Goal: Transaction & Acquisition: Purchase product/service

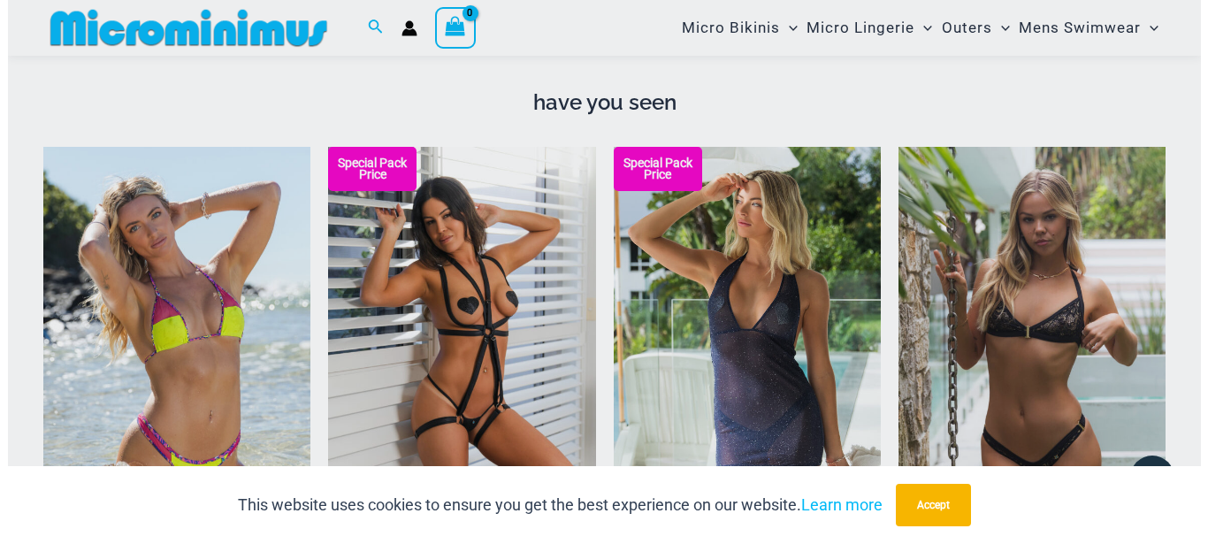
scroll to position [1795, 0]
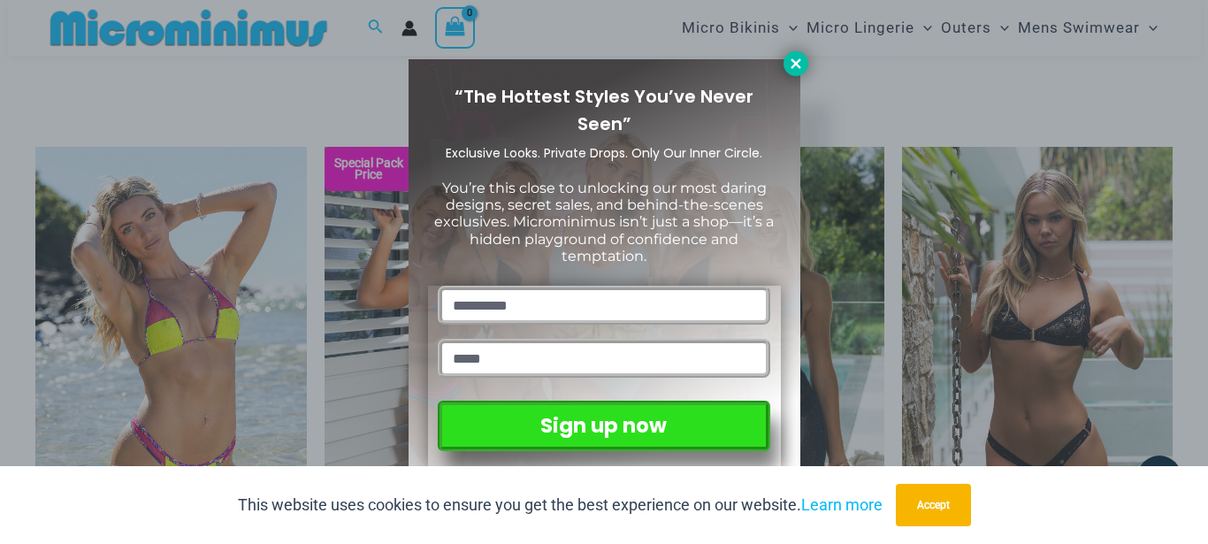
click at [791, 64] on icon at bounding box center [796, 64] width 16 height 16
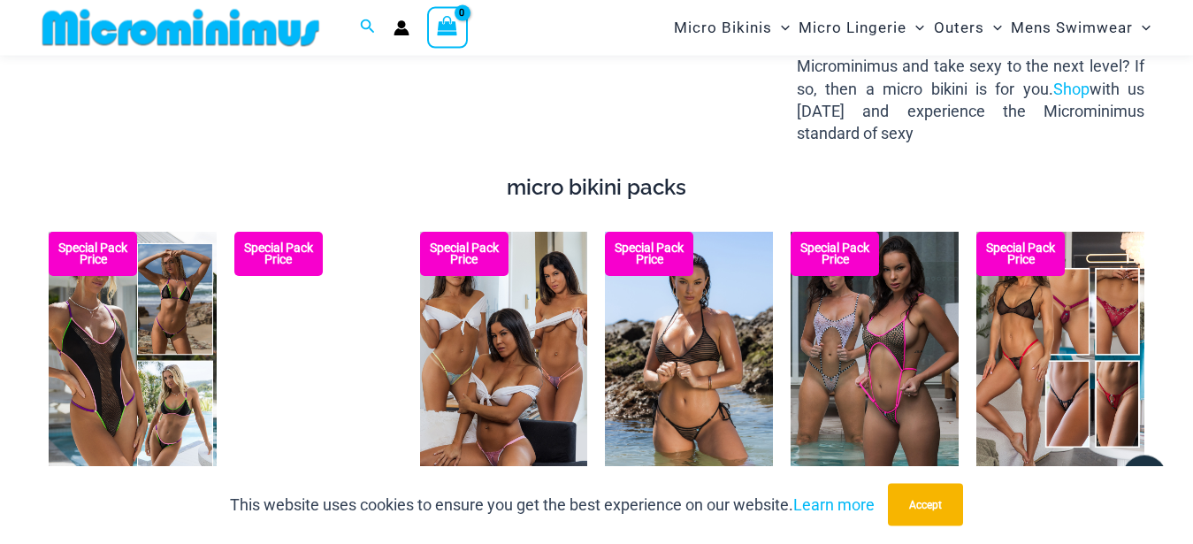
scroll to position [2782, 0]
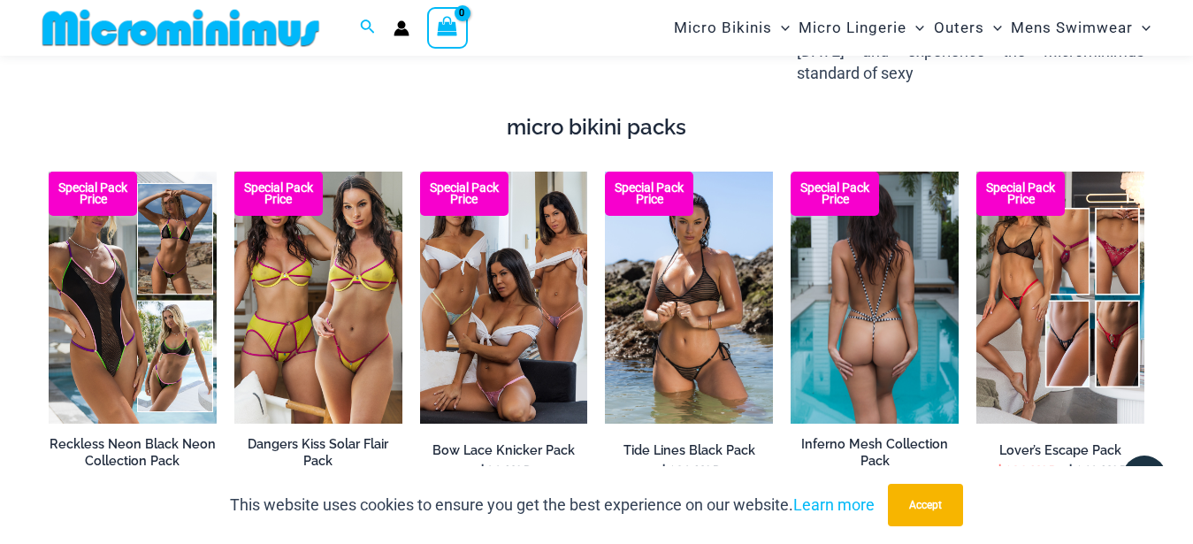
click at [916, 254] on img at bounding box center [875, 298] width 168 height 252
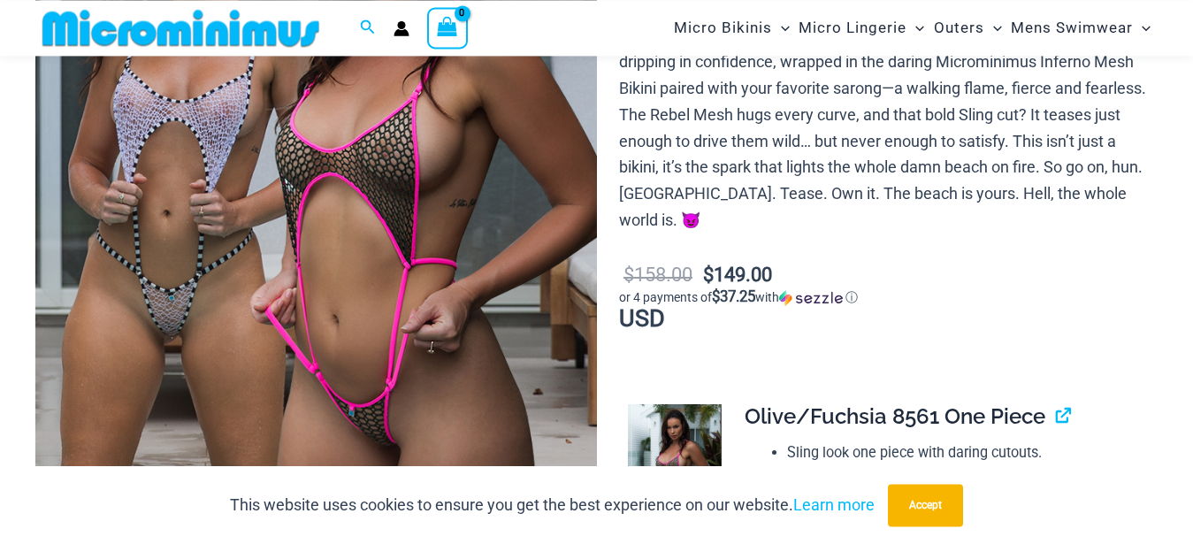
scroll to position [360, 0]
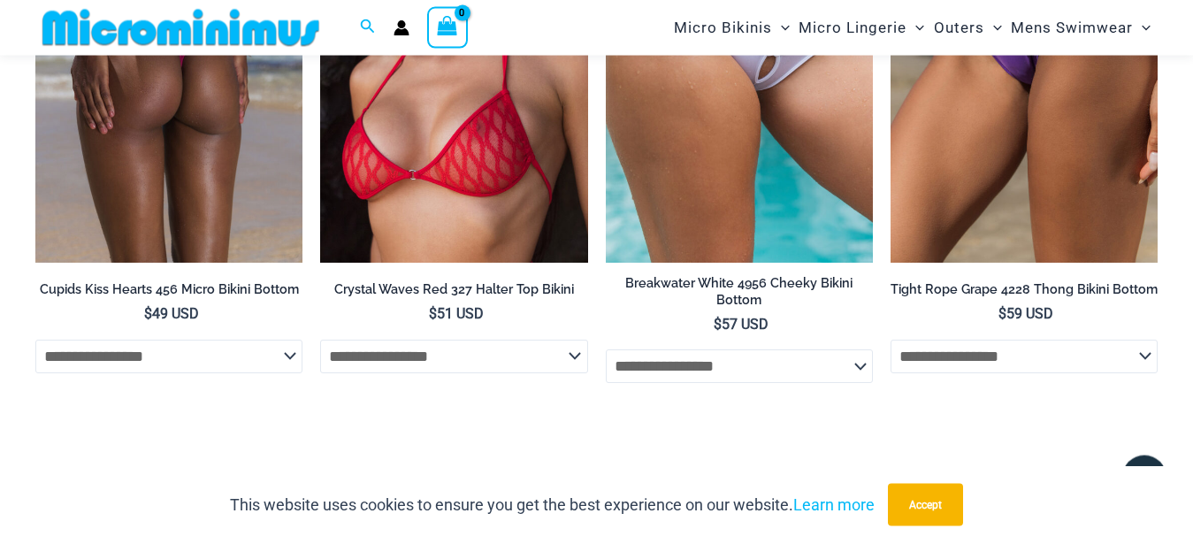
scroll to position [5488, 0]
